Goal: Task Accomplishment & Management: Use online tool/utility

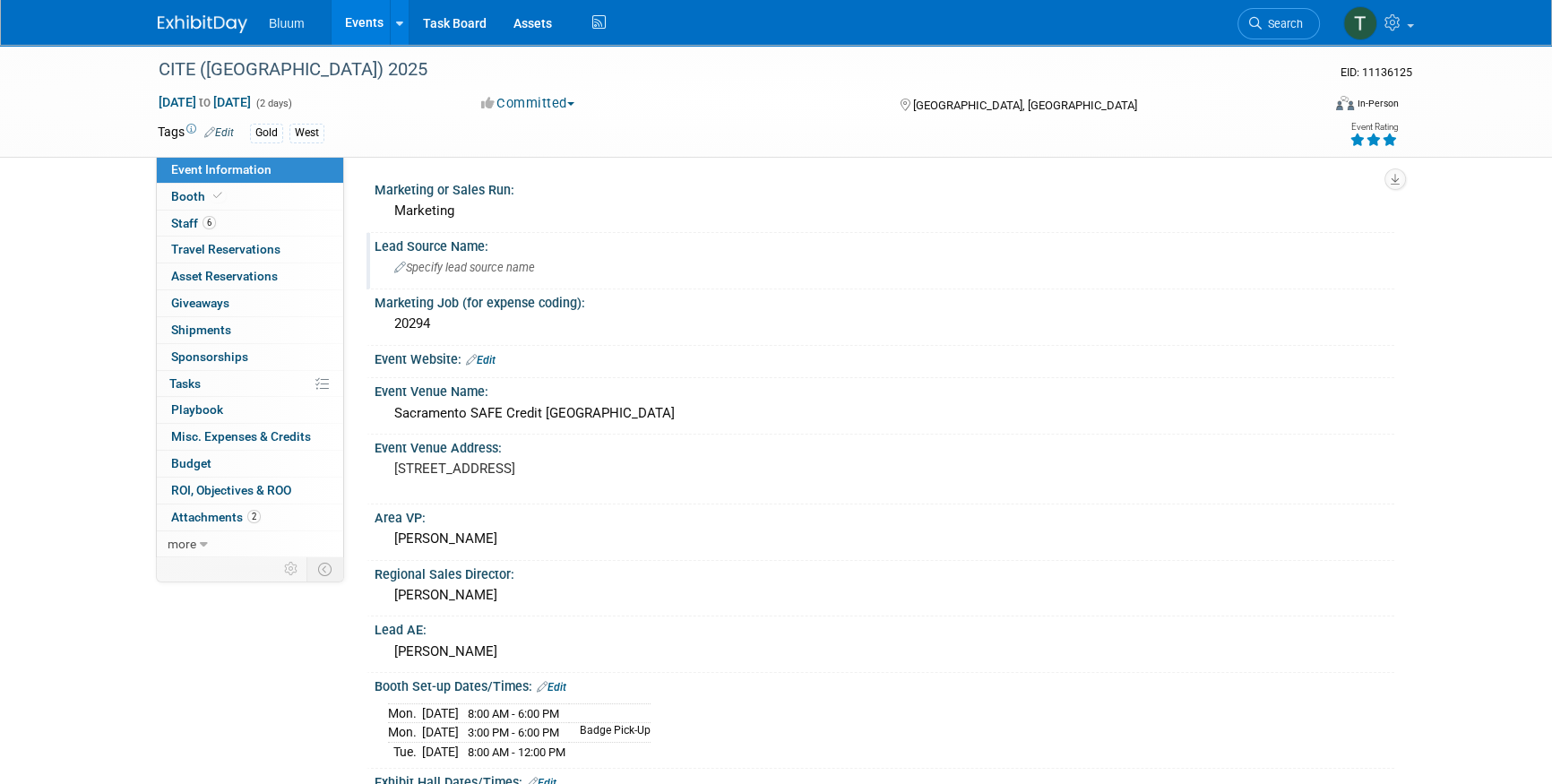
click at [430, 259] on div "Specify lead source name" at bounding box center [884, 267] width 993 height 28
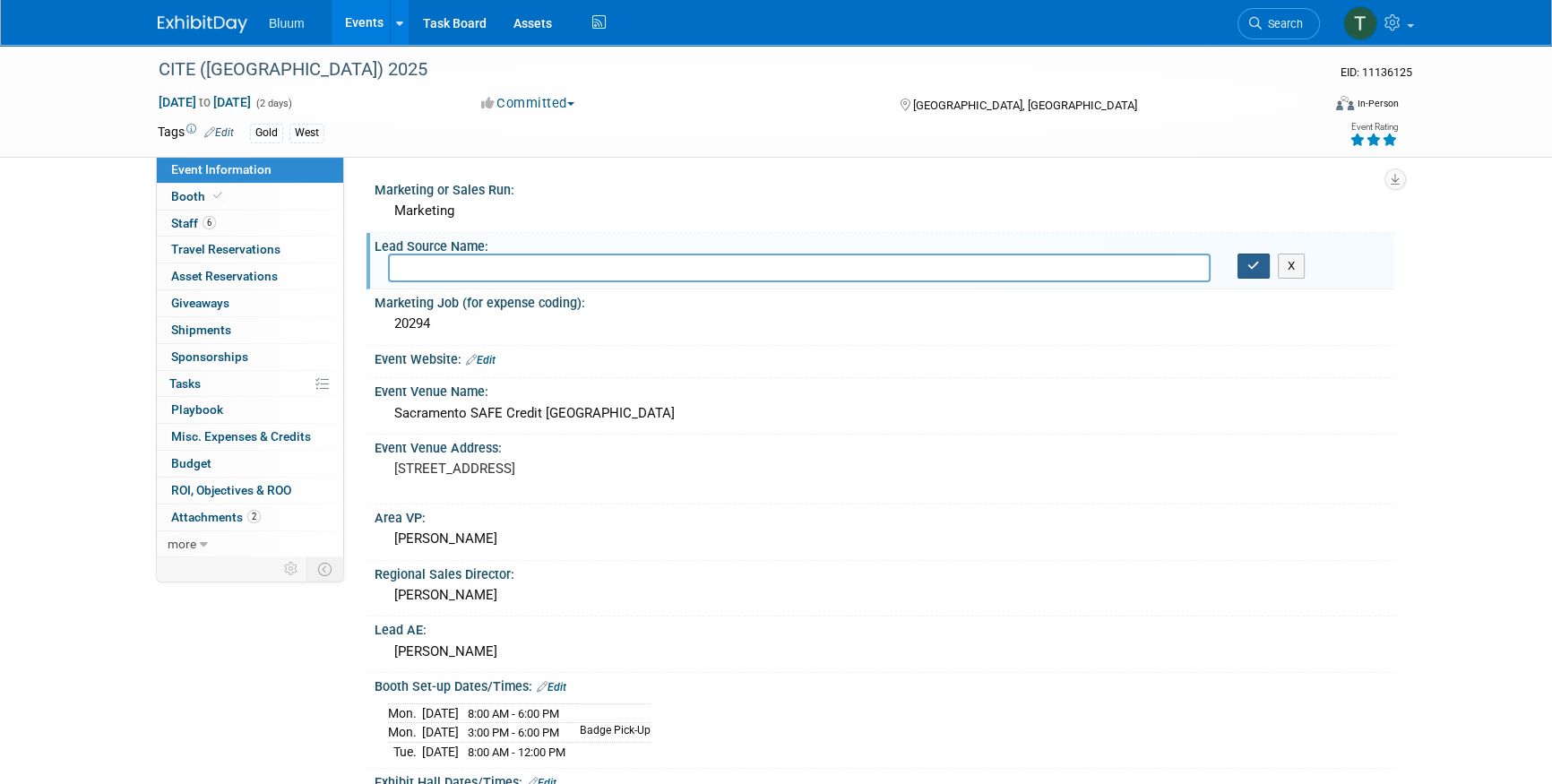
click at [1241, 263] on button "button" at bounding box center [1254, 266] width 33 height 25
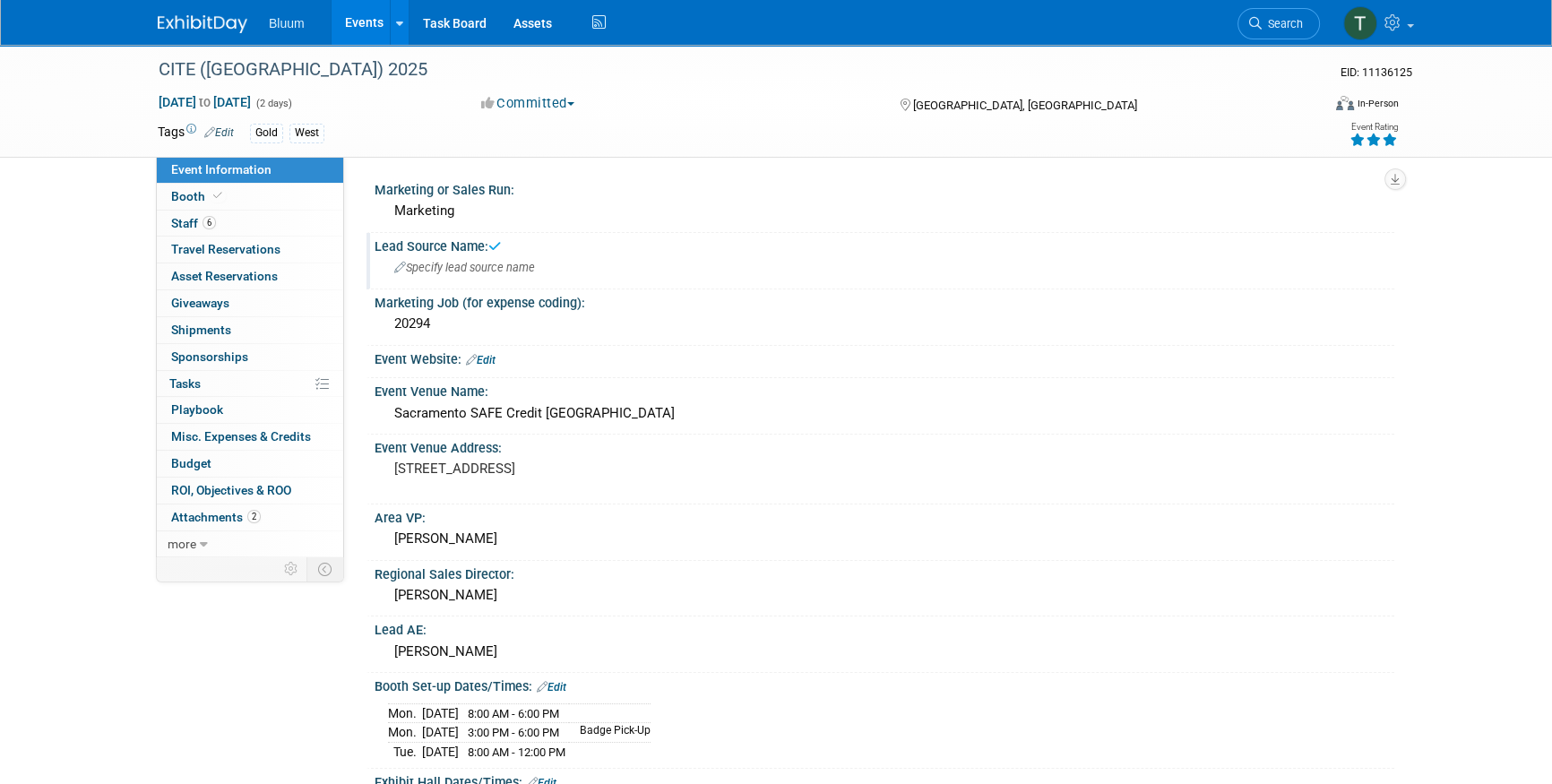
click at [484, 275] on div "Specify lead source name" at bounding box center [884, 267] width 993 height 28
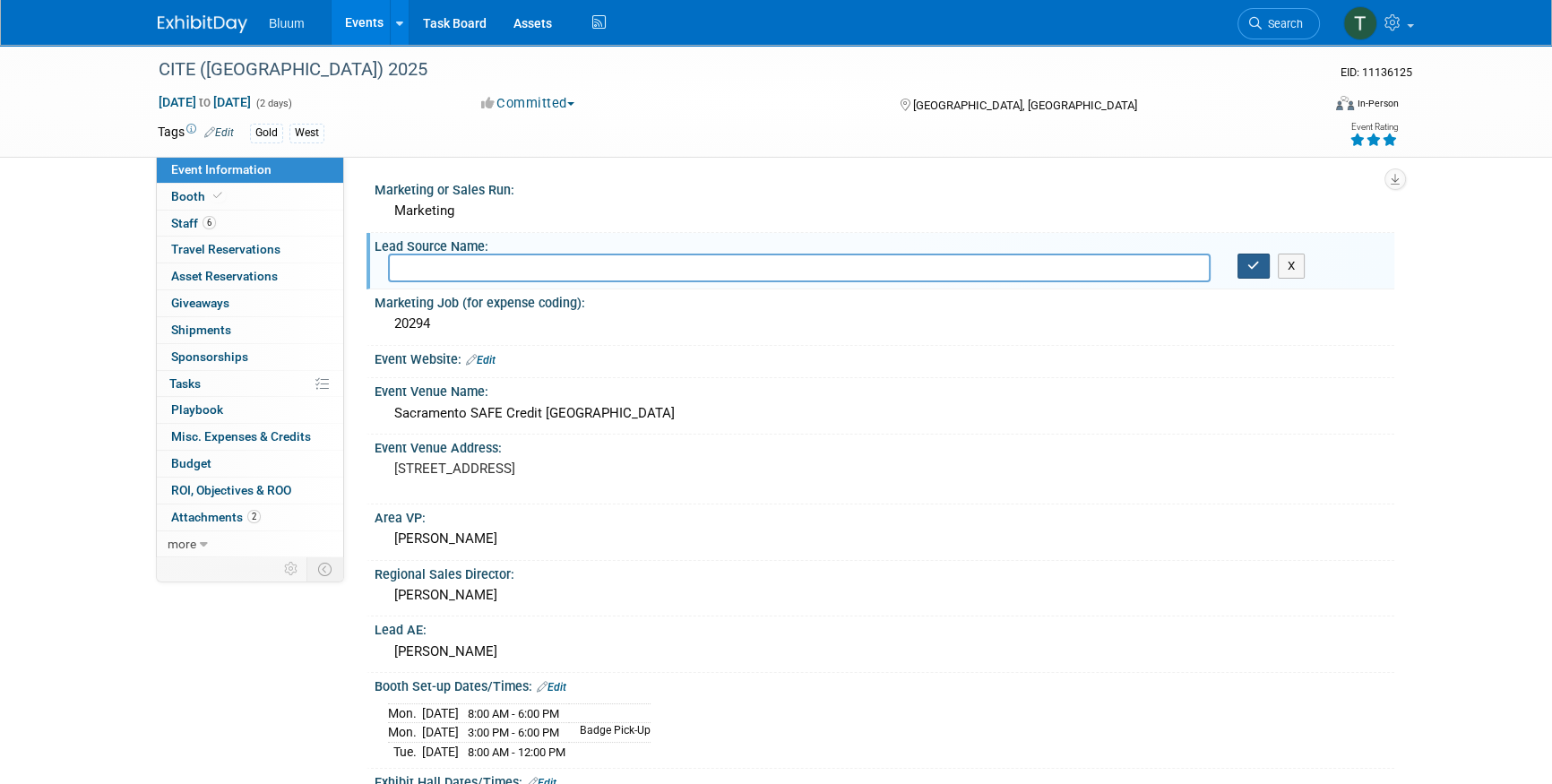
click at [1258, 266] on icon "button" at bounding box center [1254, 266] width 13 height 12
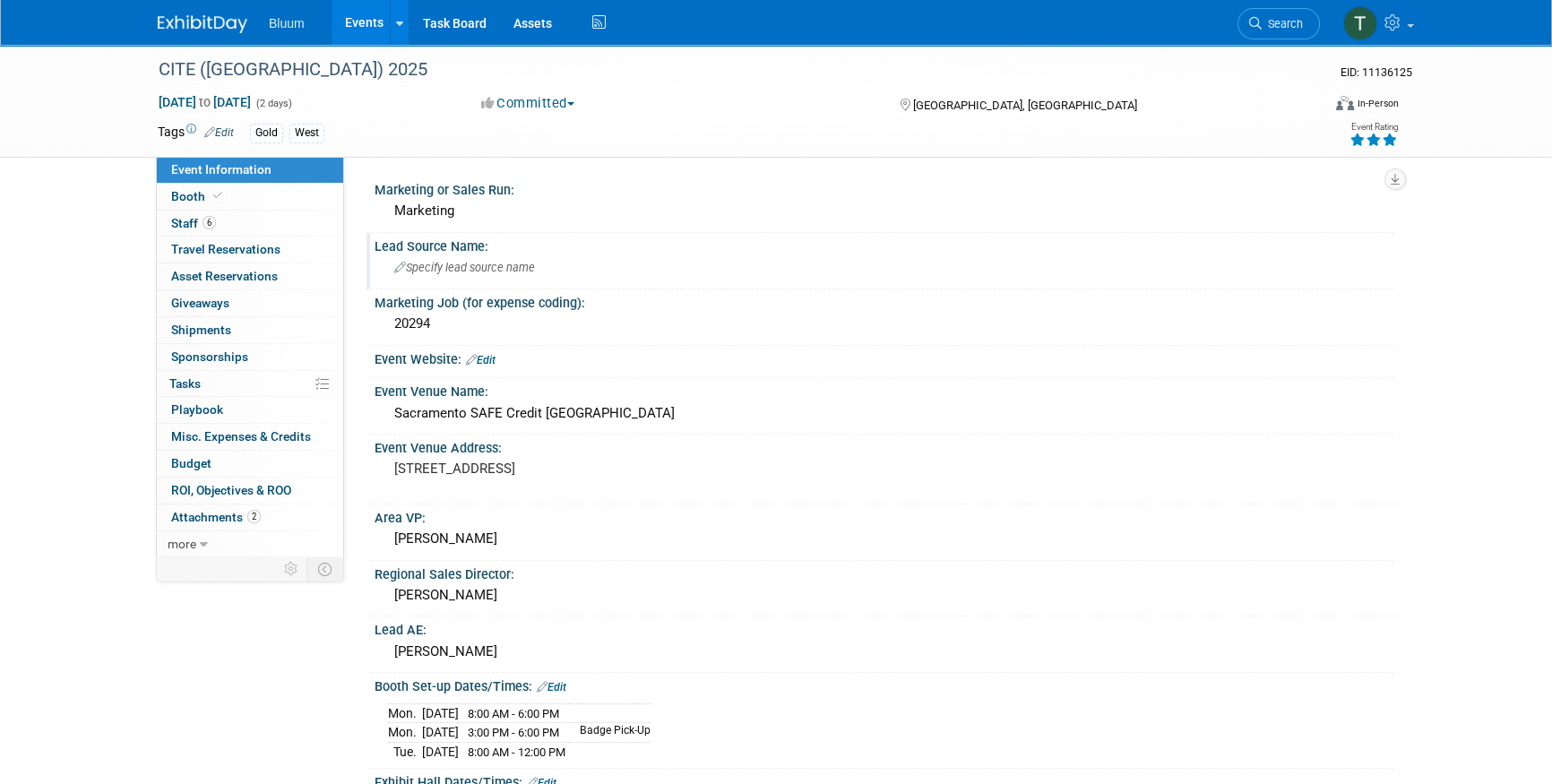
click at [16, 341] on div "CITE ([GEOGRAPHIC_DATA]) 2025 EID: 11136125 [DATE] to [DATE] (2 days) [DATE] to…" at bounding box center [776, 706] width 1552 height 1323
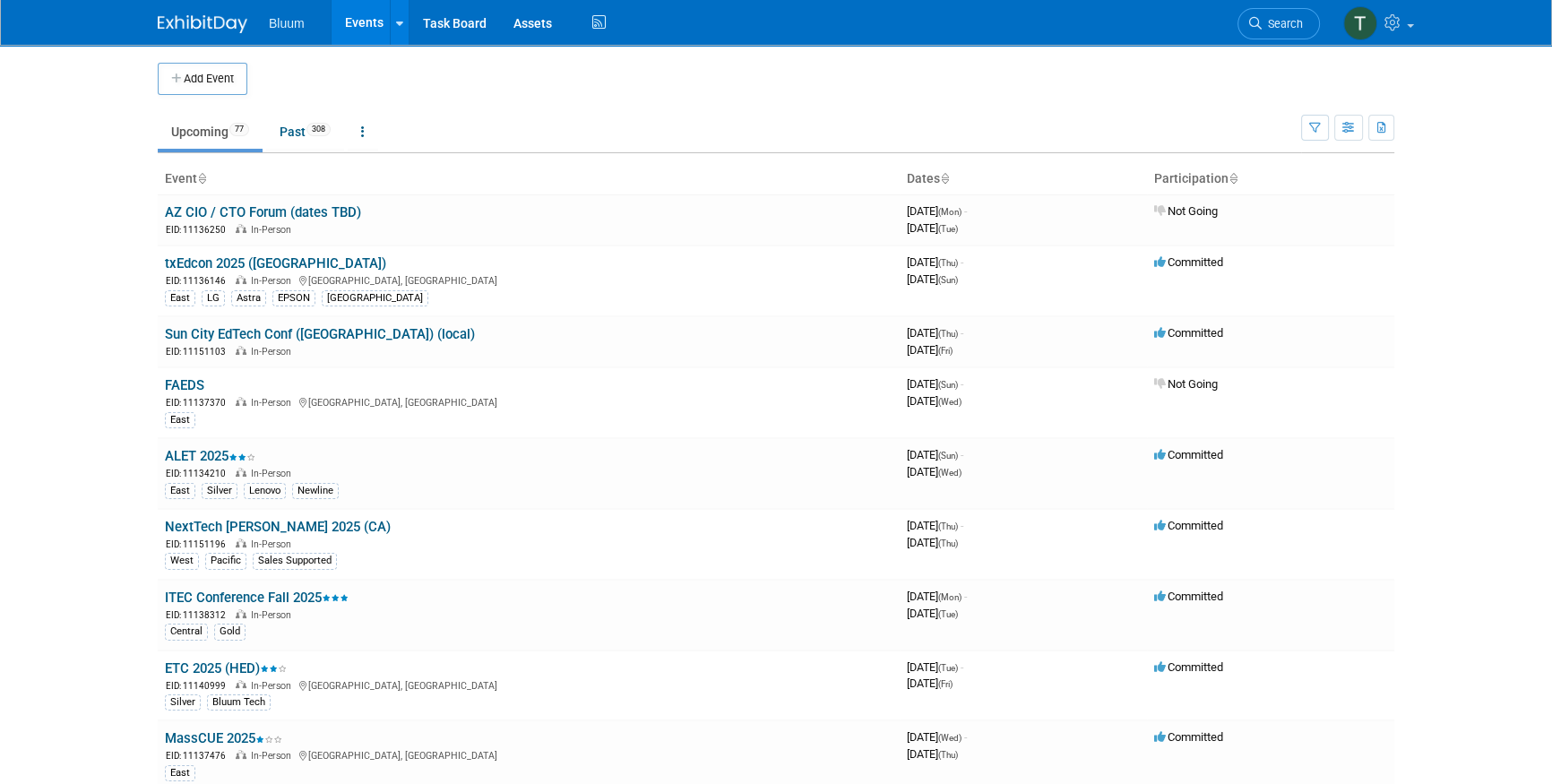
click at [36, 227] on body "Bluum Events Add Event Bulk Upload Events Shareable Event Boards Recently Viewe…" at bounding box center [776, 392] width 1552 height 784
click at [133, 306] on body "Bluum Events Add Event Bulk Upload Events Shareable Event Boards Recently Viewe…" at bounding box center [776, 392] width 1552 height 784
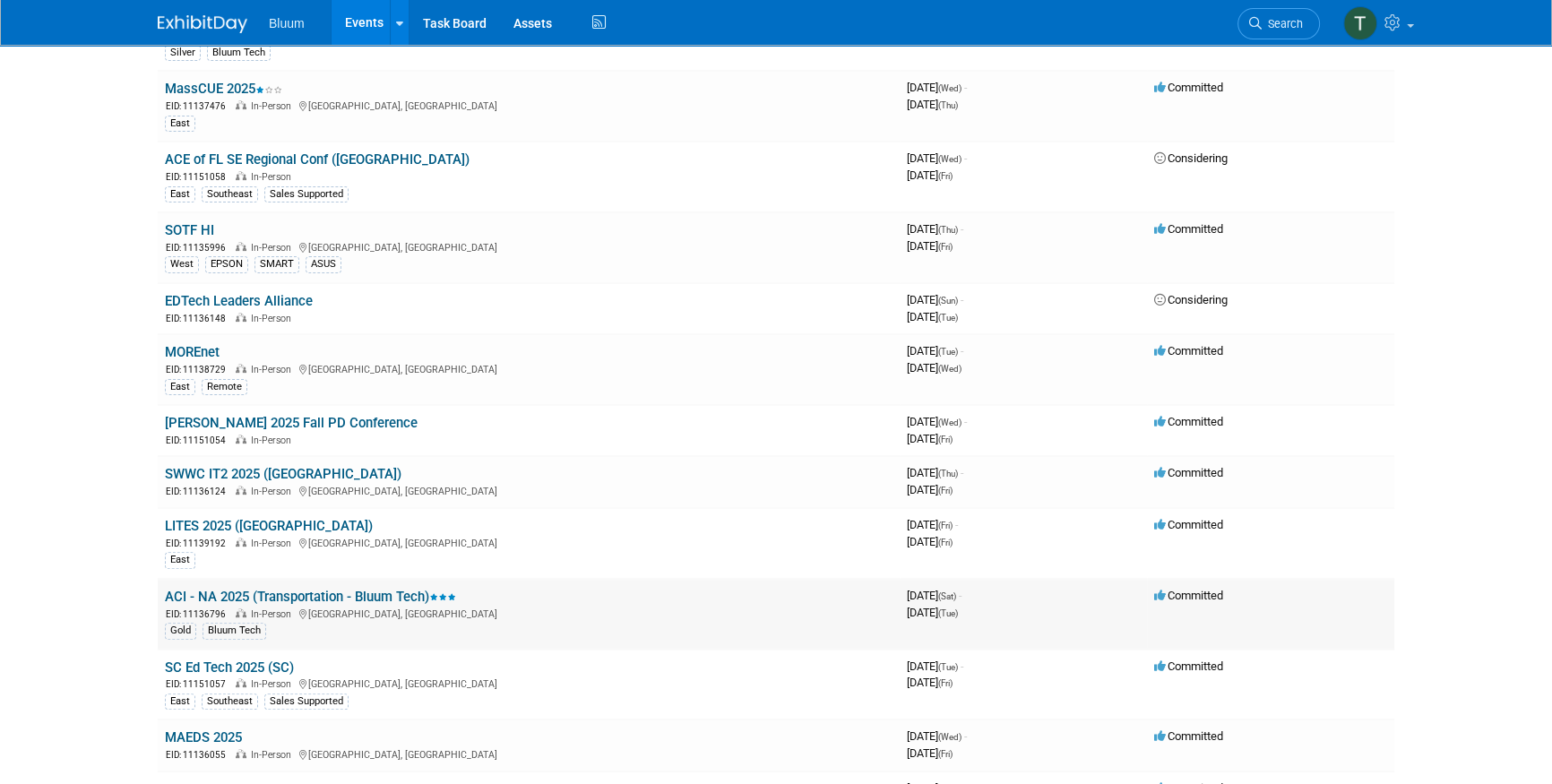
scroll to position [651, 0]
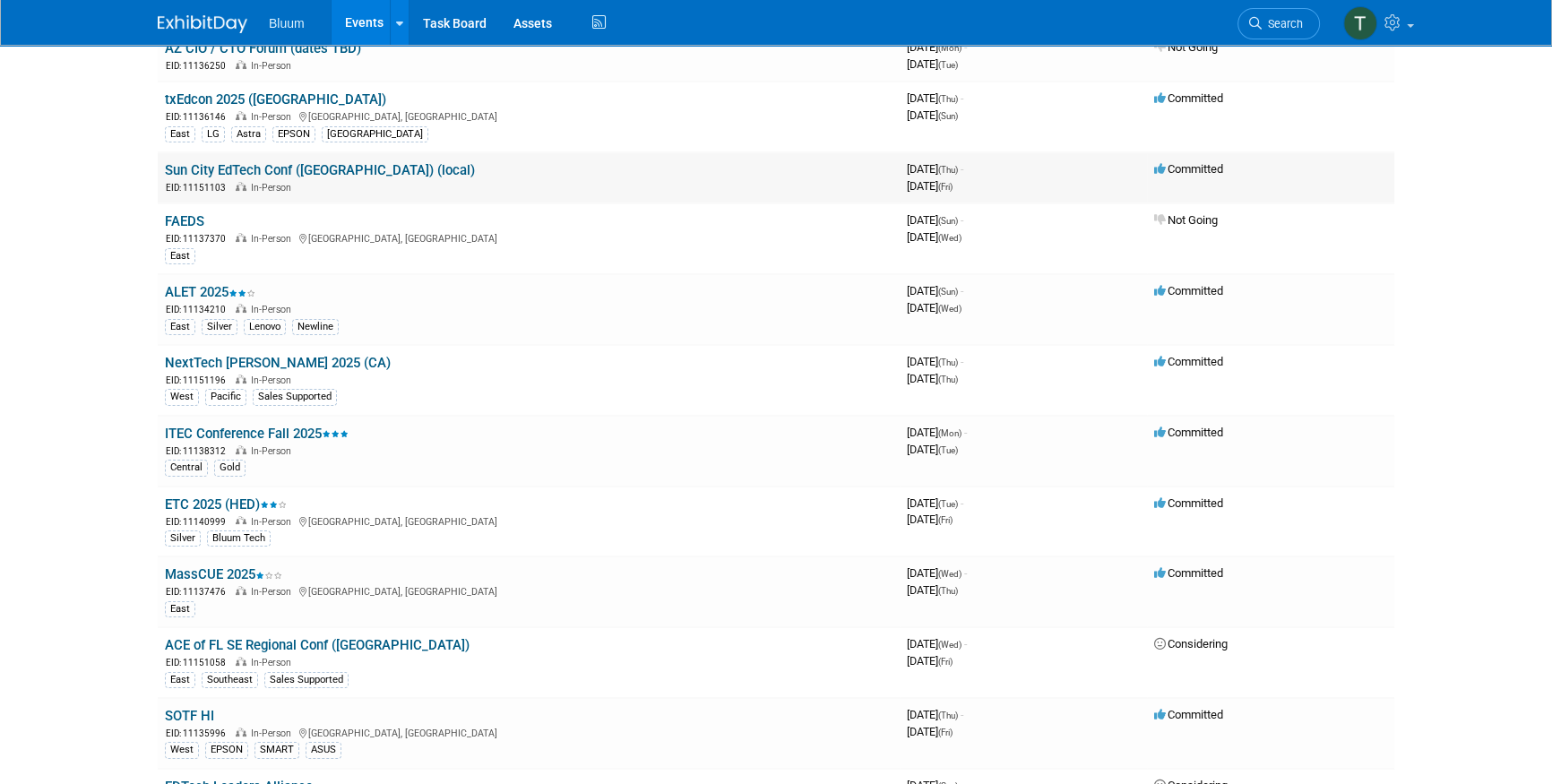
scroll to position [163, 0]
